Goal: Obtain resource: Download file/media

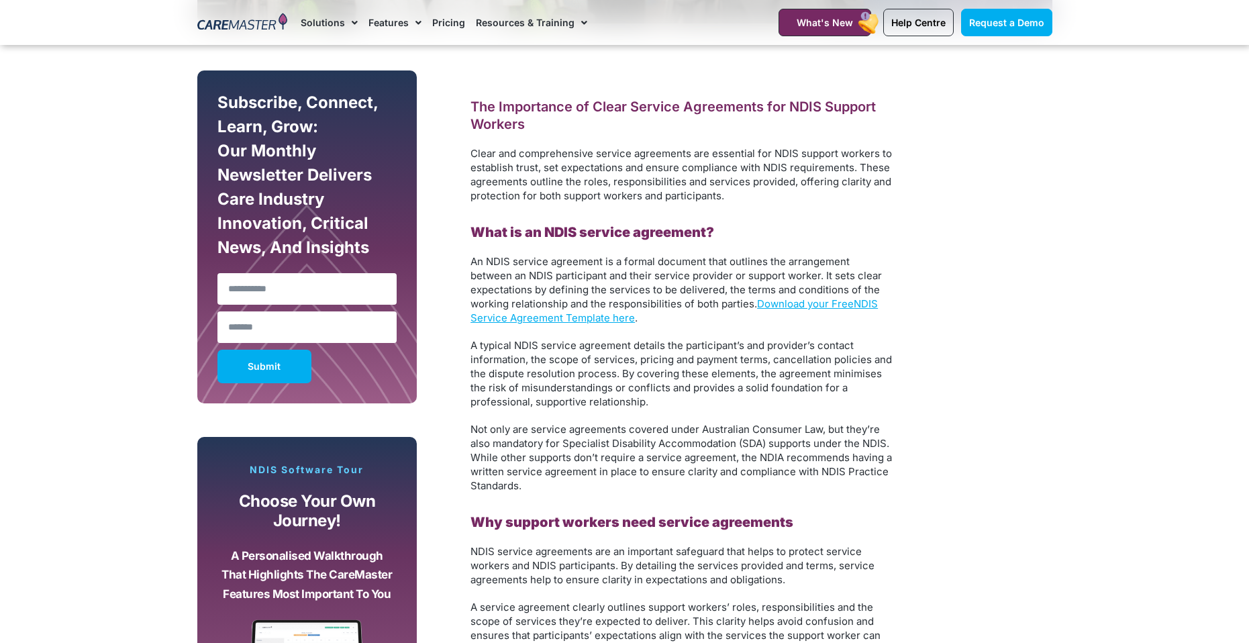
scroll to position [738, 0]
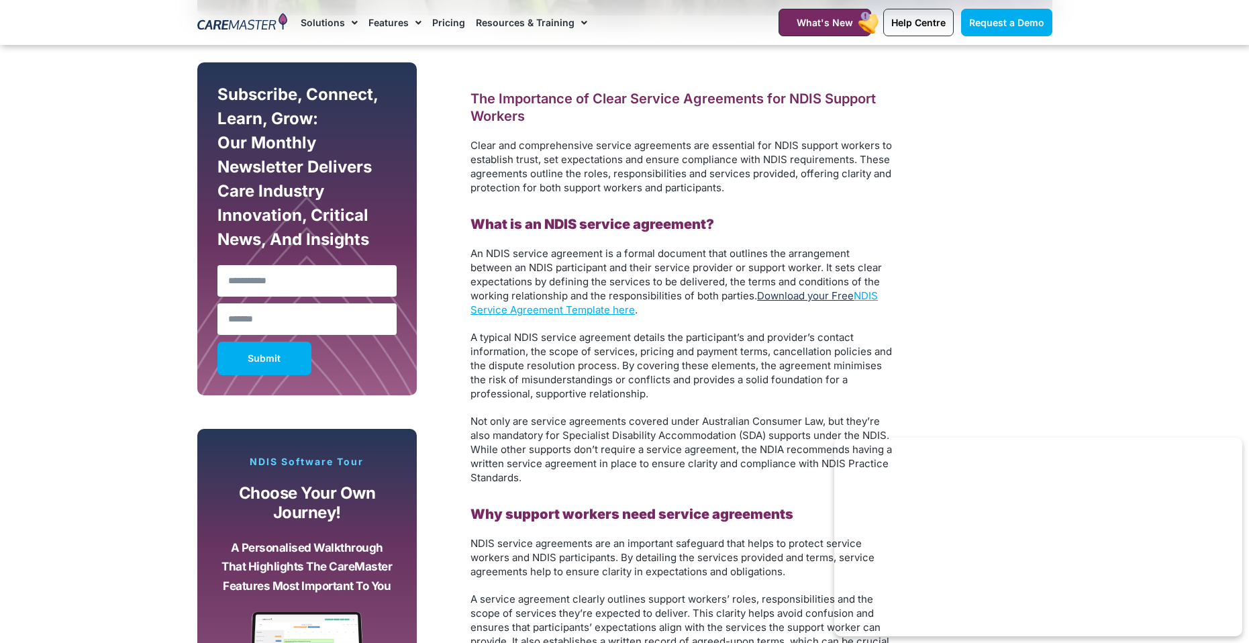
click at [804, 291] on link "Download your Free" at bounding box center [805, 295] width 97 height 13
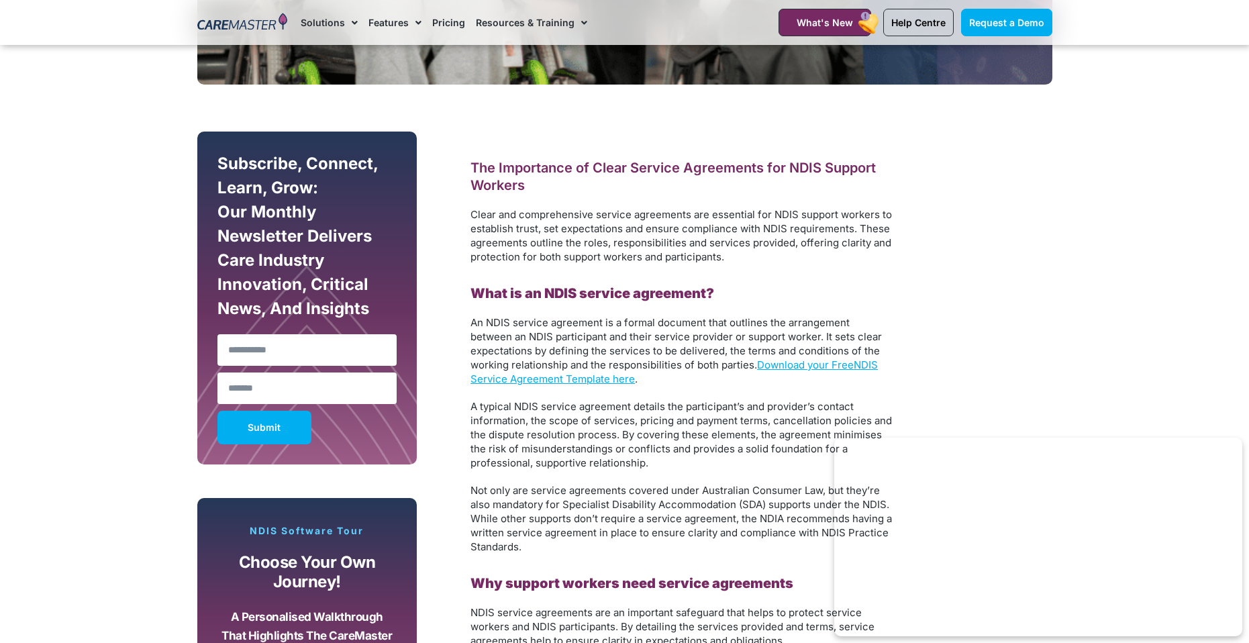
scroll to position [604, 0]
